Goal: Task Accomplishment & Management: Use online tool/utility

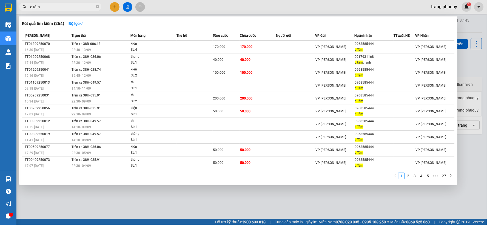
click at [53, 5] on input "c tâm" at bounding box center [62, 7] width 65 height 6
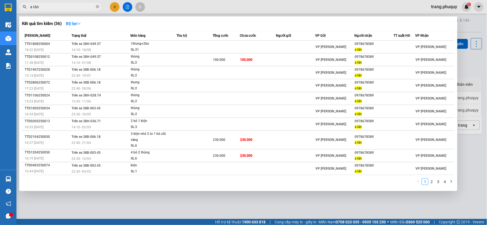
type input "a tân"
click at [183, 11] on div at bounding box center [243, 112] width 487 height 225
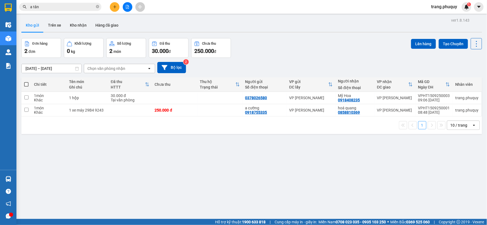
click at [127, 6] on icon "file-add" at bounding box center [128, 7] width 4 height 4
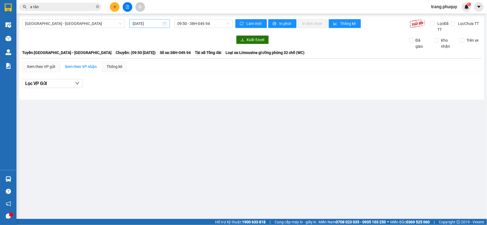
click at [137, 25] on input "[DATE]" at bounding box center [147, 24] width 29 height 6
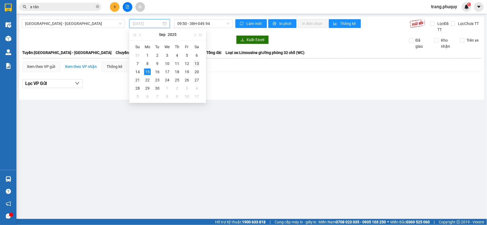
click at [198, 63] on div "13" at bounding box center [197, 63] width 7 height 7
type input "[DATE]"
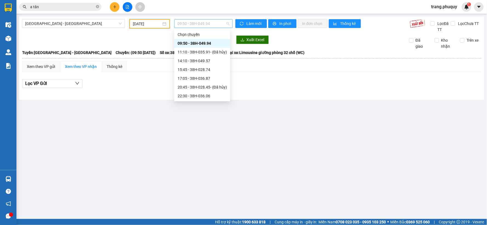
click at [192, 24] on span "09:50 - 38H-049.94" at bounding box center [204, 23] width 52 height 8
click at [205, 89] on div "22:30 - 38H-036.06" at bounding box center [202, 87] width 49 height 6
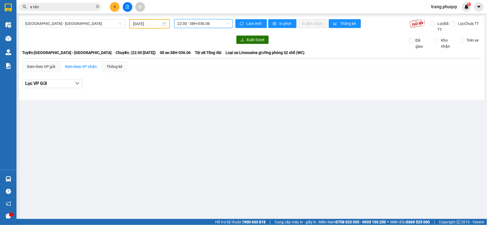
click at [191, 25] on span "22:30 - 38H-036.06" at bounding box center [204, 23] width 52 height 8
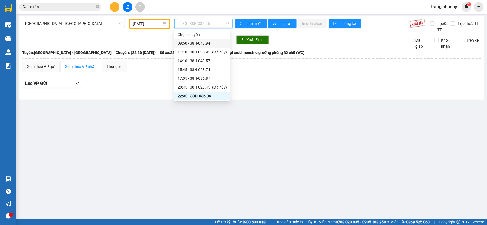
click at [199, 47] on div "09:50 - 38H-049.94" at bounding box center [202, 43] width 56 height 9
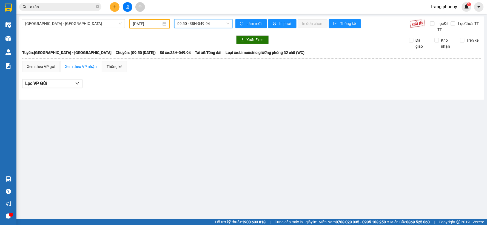
click at [198, 23] on span "09:50 - 38H-049.94" at bounding box center [204, 23] width 52 height 8
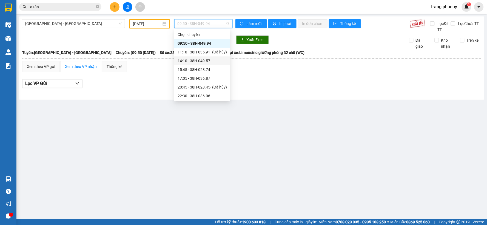
click at [198, 61] on div "14:10 - 38H-049.57" at bounding box center [202, 60] width 56 height 9
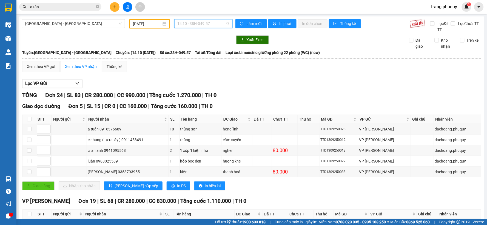
click at [187, 25] on span "14:10 - 38H-049.57" at bounding box center [204, 23] width 52 height 8
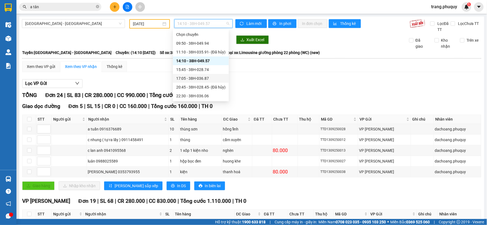
scroll to position [9, 0]
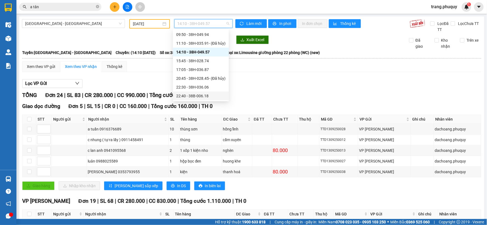
click at [191, 95] on div "22:40 - 38B-006.18" at bounding box center [200, 96] width 49 height 6
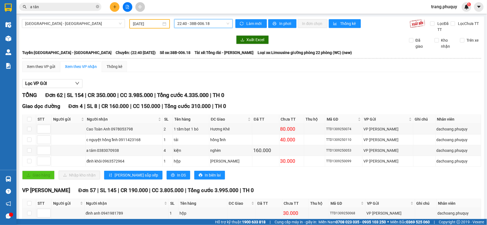
scroll to position [61, 0]
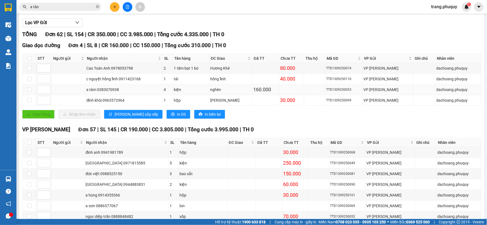
click at [103, 90] on div "a tâm 0383070938" at bounding box center [124, 90] width 75 height 6
click at [270, 89] on div "160.000" at bounding box center [265, 90] width 25 height 8
click at [258, 88] on div "160.000" at bounding box center [265, 90] width 25 height 8
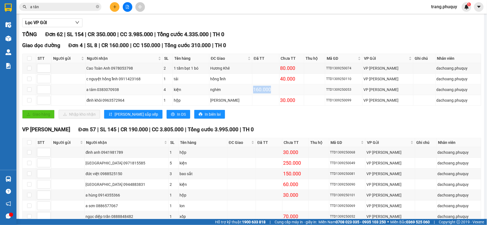
click at [258, 88] on div "160.000" at bounding box center [265, 90] width 25 height 8
click at [119, 91] on div "a tâm 0383070938" at bounding box center [124, 90] width 75 height 6
drag, startPoint x: 130, startPoint y: 90, endPoint x: 84, endPoint y: 91, distance: 46.1
click at [84, 91] on tr "a tâm 0383070938 4 kiện nghèn 160.000 TTD1309250053 VP Ngọc Hồi dachoang.phuquy" at bounding box center [251, 89] width 459 height 11
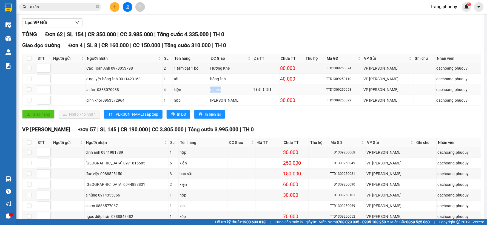
drag, startPoint x: 223, startPoint y: 89, endPoint x: 265, endPoint y: 88, distance: 41.7
click at [239, 90] on div "nghèn" at bounding box center [230, 90] width 41 height 6
drag, startPoint x: 265, startPoint y: 88, endPoint x: 251, endPoint y: 91, distance: 14.5
click at [251, 91] on tr "a tâm 0383070938 4 kiện nghèn 160.000 TTD1309250053 VP Ngọc Hồi dachoang.phuquy" at bounding box center [251, 89] width 459 height 11
click at [261, 89] on div "160.000" at bounding box center [265, 90] width 25 height 8
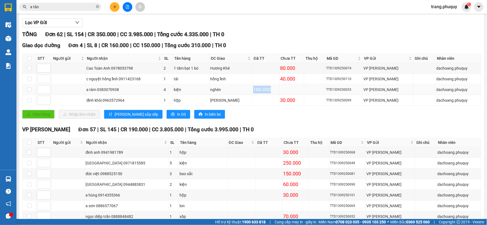
click at [261, 89] on div "160.000" at bounding box center [265, 90] width 25 height 8
drag, startPoint x: 101, startPoint y: 91, endPoint x: 121, endPoint y: 91, distance: 20.3
click at [121, 91] on div "a tâm 0383070938" at bounding box center [124, 90] width 75 height 6
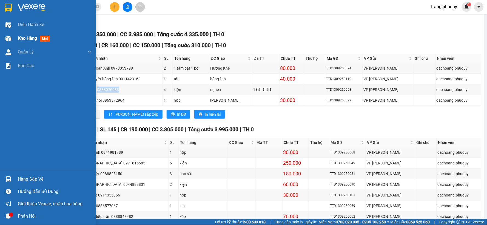
click at [24, 37] on span "Kho hàng" at bounding box center [27, 38] width 19 height 5
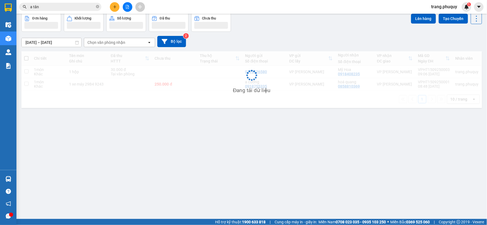
scroll to position [25, 0]
